Goal: Find specific page/section: Find specific page/section

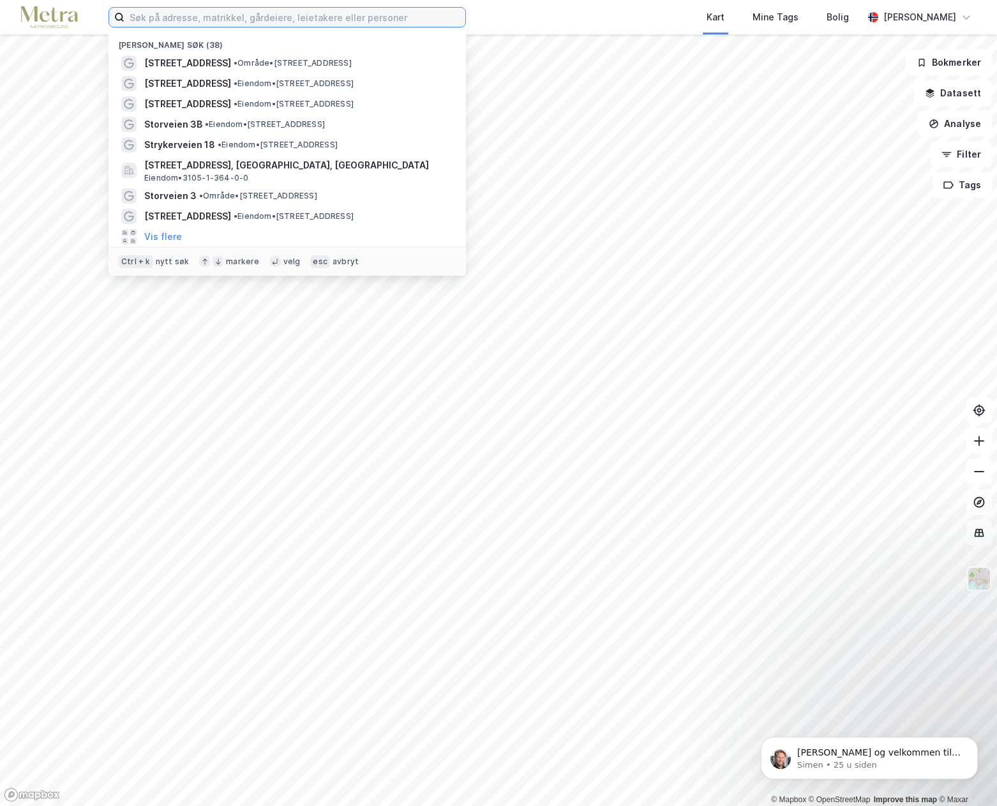
click at [158, 22] on input at bounding box center [294, 17] width 341 height 19
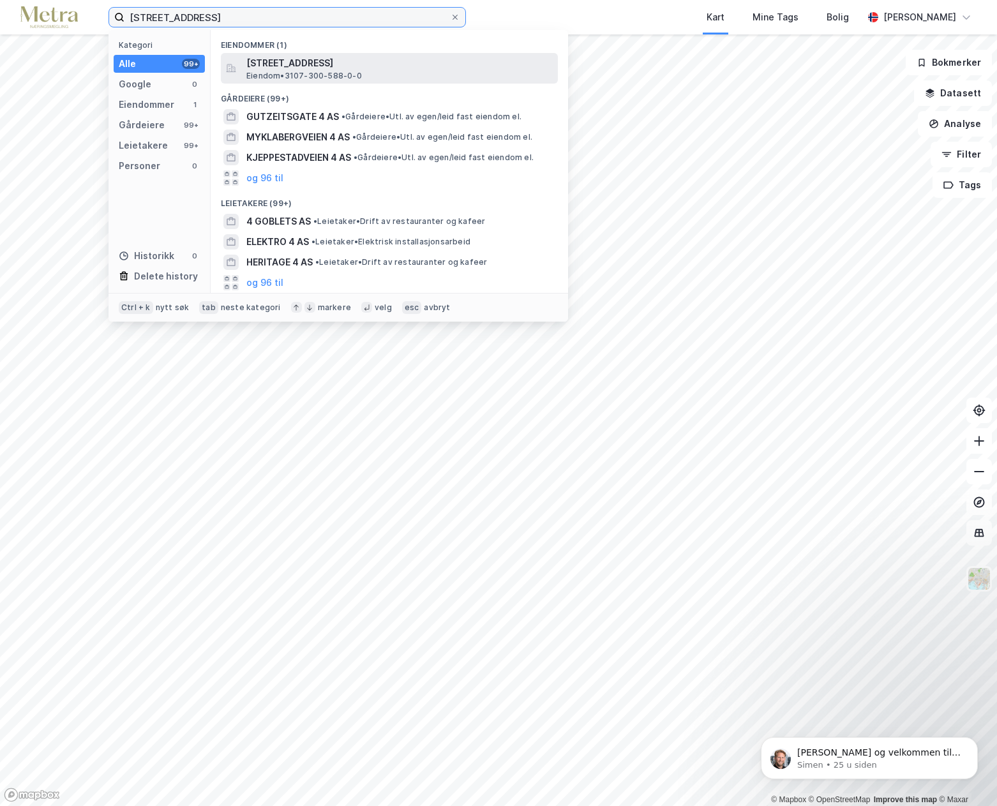
type input "[STREET_ADDRESS]"
click at [301, 74] on span "Eiendom • 3107-300-588-0-0" at bounding box center [304, 76] width 116 height 10
